Goal: Find specific page/section: Find specific page/section

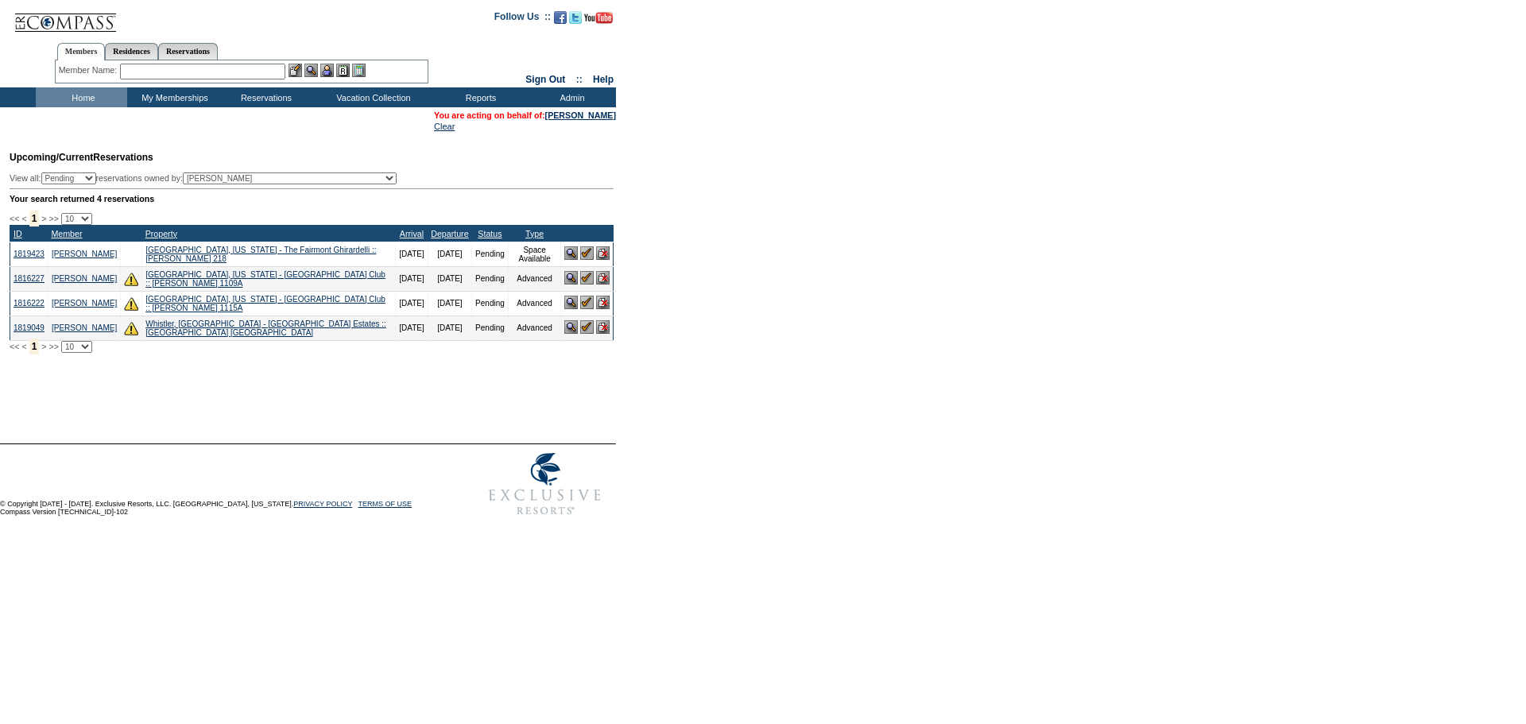
click at [568, 260] on img at bounding box center [571, 253] width 14 height 14
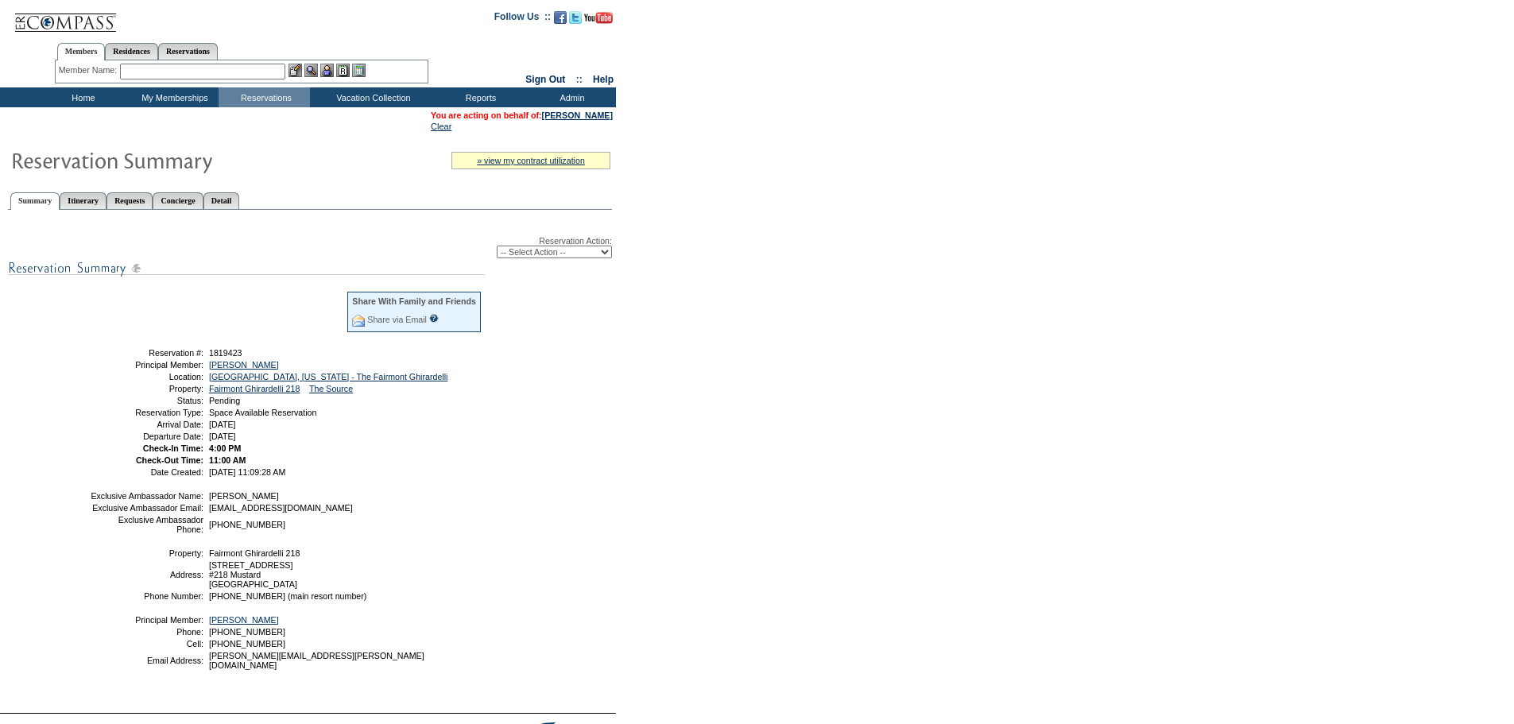
click at [189, 74] on input "text" at bounding box center [202, 72] width 165 height 16
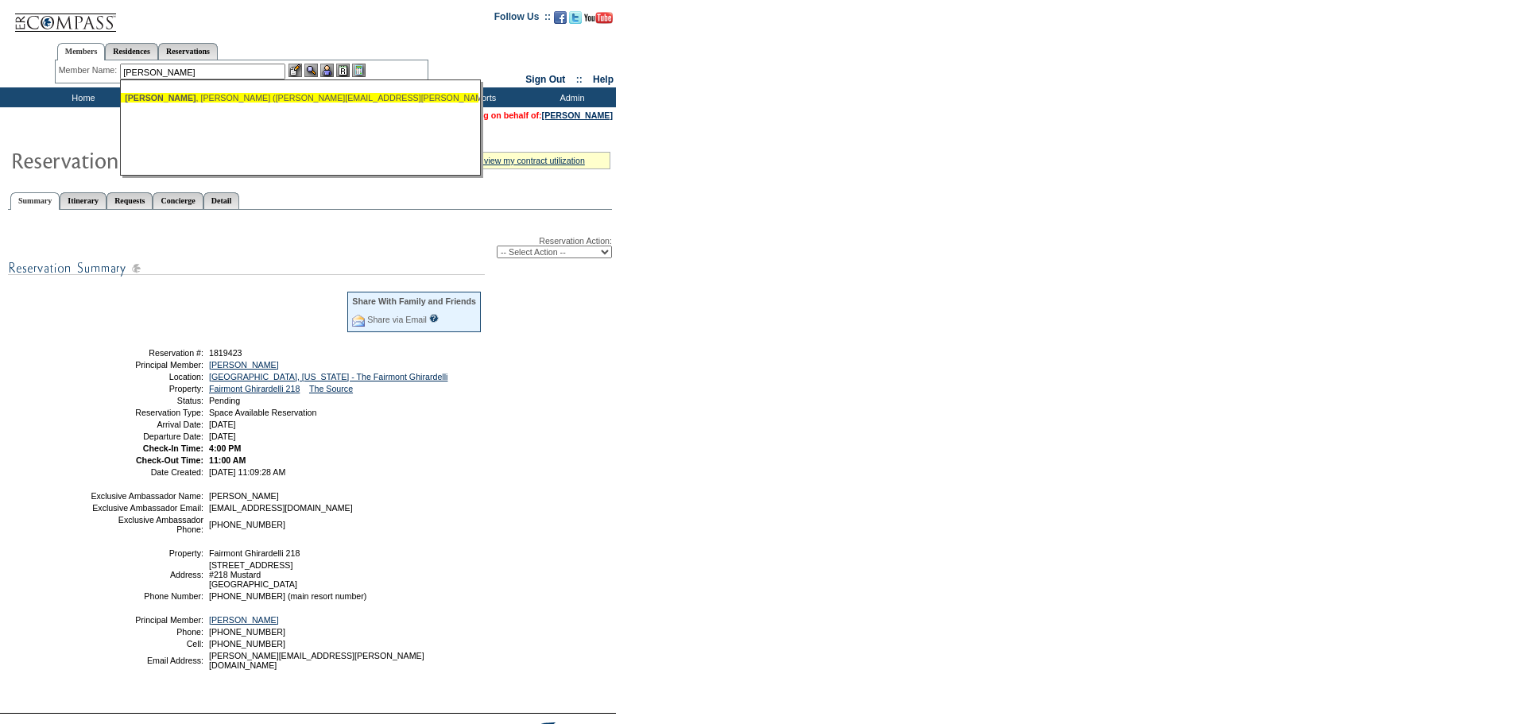
click at [207, 95] on div "[PERSON_NAME] ([PERSON_NAME][EMAIL_ADDRESS][PERSON_NAME][DOMAIN_NAME])" at bounding box center [300, 98] width 350 height 10
type input "[PERSON_NAME] ([PERSON_NAME][EMAIL_ADDRESS][PERSON_NAME][DOMAIN_NAME])"
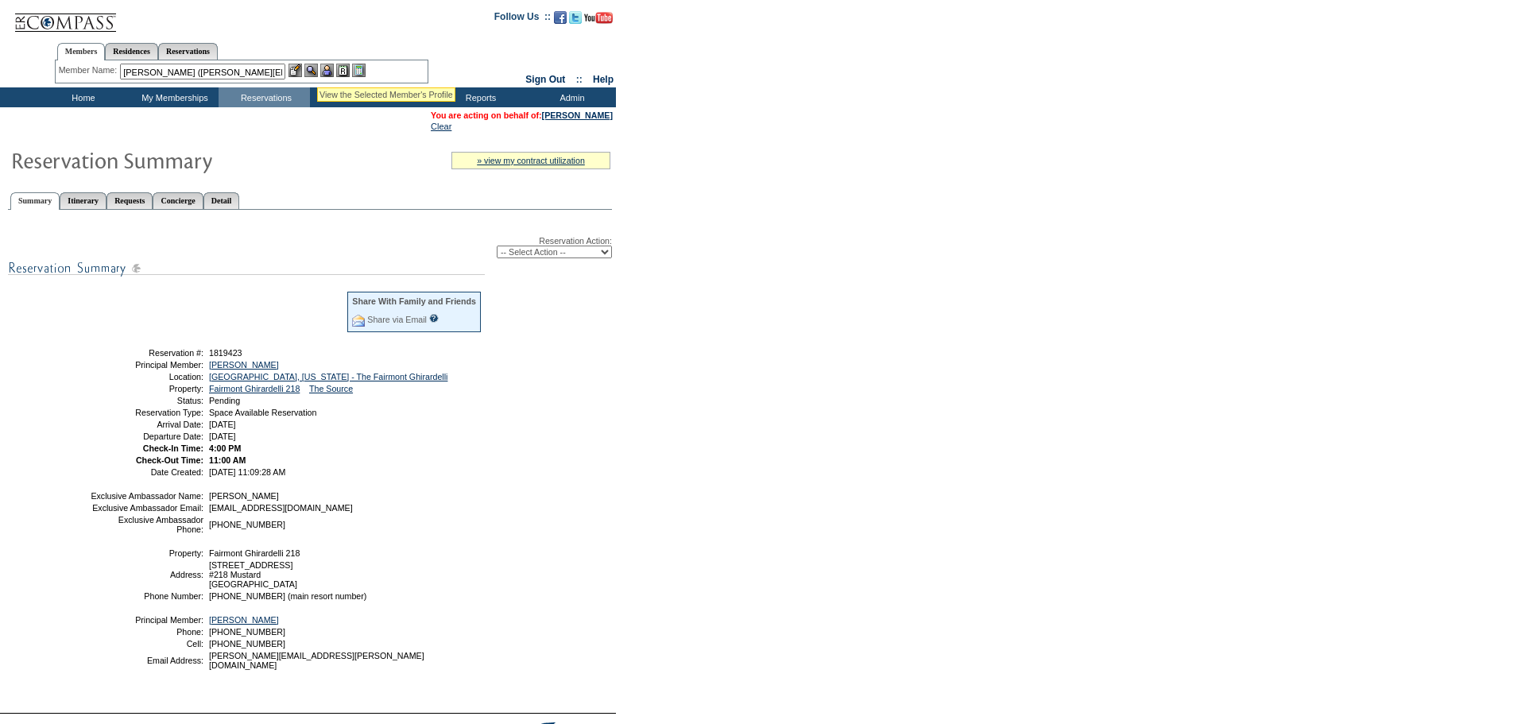
click at [316, 68] on img at bounding box center [311, 71] width 14 height 14
